Goal: Use online tool/utility: Utilize a website feature to perform a specific function

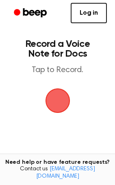
click at [57, 103] on span "button" at bounding box center [57, 100] width 45 height 45
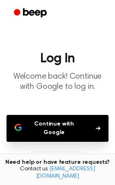
click at [46, 127] on button "Continue with Google" at bounding box center [58, 128] width 102 height 27
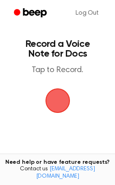
click at [58, 96] on span "button" at bounding box center [57, 100] width 35 height 35
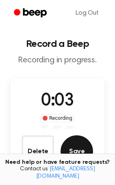
click at [85, 155] on button "Save" at bounding box center [77, 151] width 33 height 33
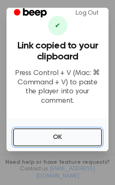
click at [69, 137] on button "OK" at bounding box center [57, 138] width 89 height 18
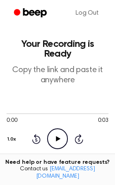
click at [51, 78] on main "Your Recording is Ready Copy the link and paste it anywhere 0:00 0:03 Your brow…" at bounding box center [57, 171] width 115 height 343
